Goal: Task Accomplishment & Management: Manage account settings

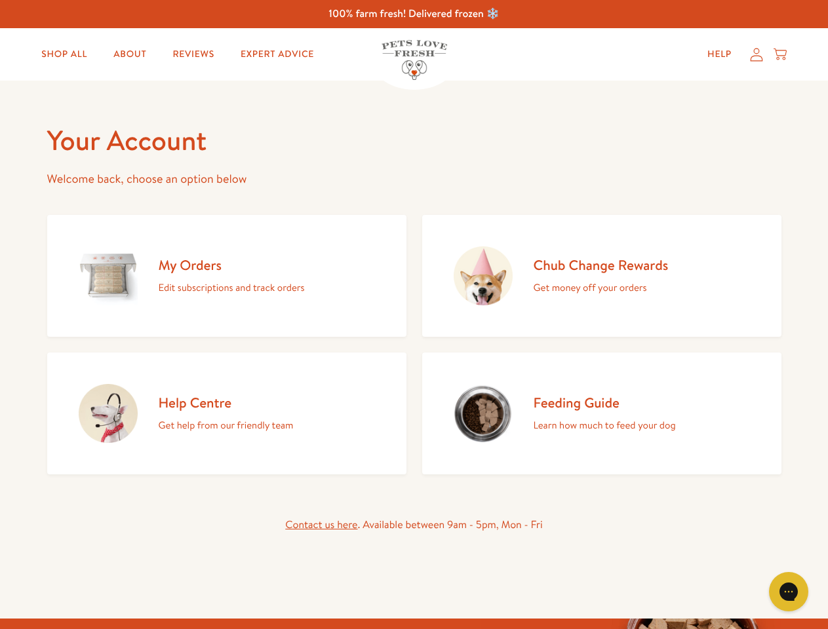
click at [413, 315] on div "My Orders Edit subscriptions and track orders Chub Change Rewards Get money off…" at bounding box center [414, 342] width 734 height 265
click at [788, 592] on icon "Gorgias live chat" at bounding box center [788, 591] width 12 height 12
